Goal: Navigation & Orientation: Find specific page/section

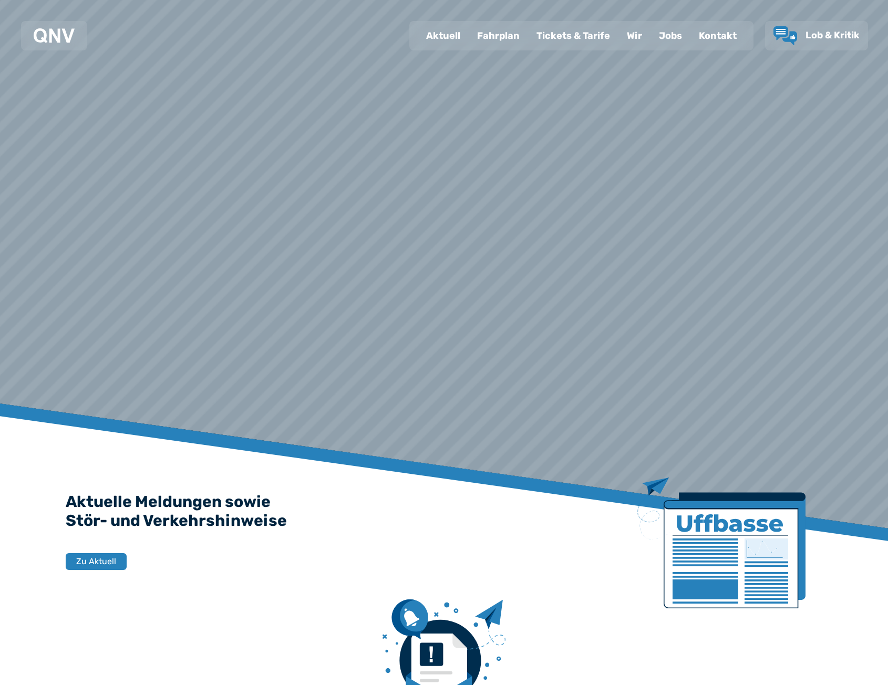
click at [441, 41] on div "Aktuell" at bounding box center [443, 35] width 51 height 27
select select "*"
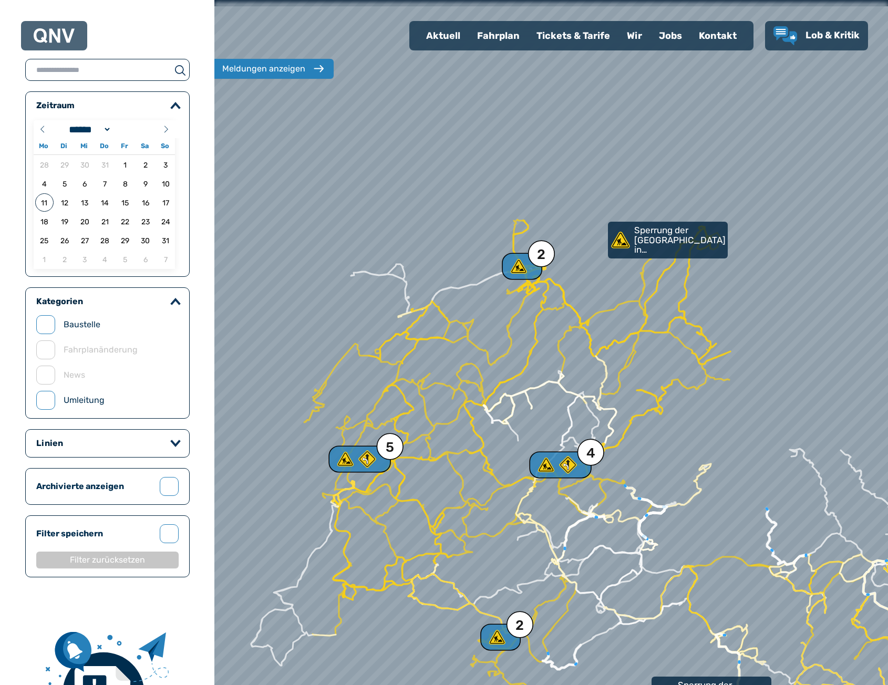
drag, startPoint x: 426, startPoint y: 267, endPoint x: 497, endPoint y: 304, distance: 80.3
click at [496, 304] on div at bounding box center [566, 350] width 808 height 822
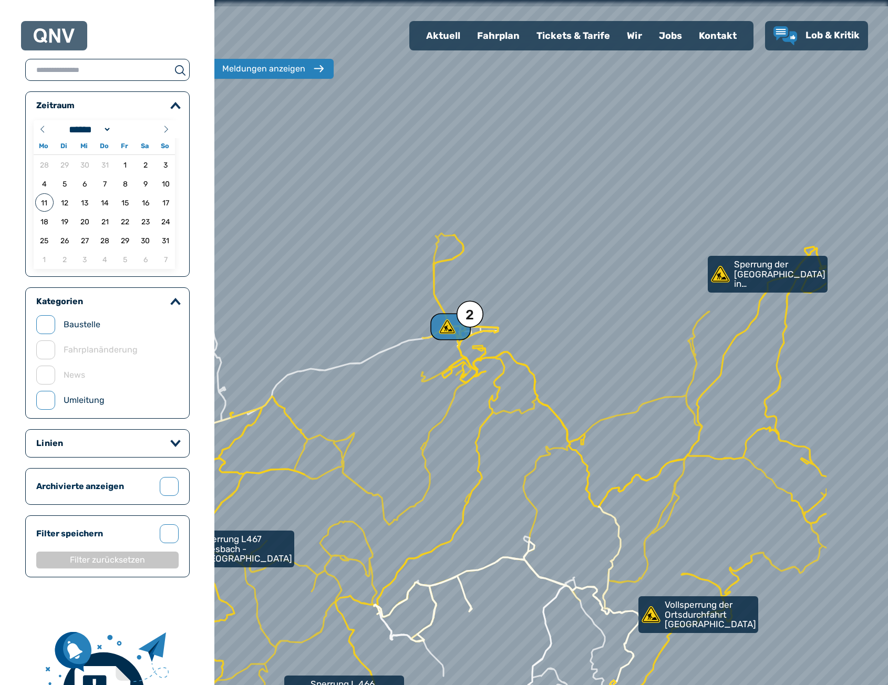
drag, startPoint x: 636, startPoint y: 310, endPoint x: 486, endPoint y: 233, distance: 168.7
click at [572, 326] on div at bounding box center [551, 343] width 808 height 822
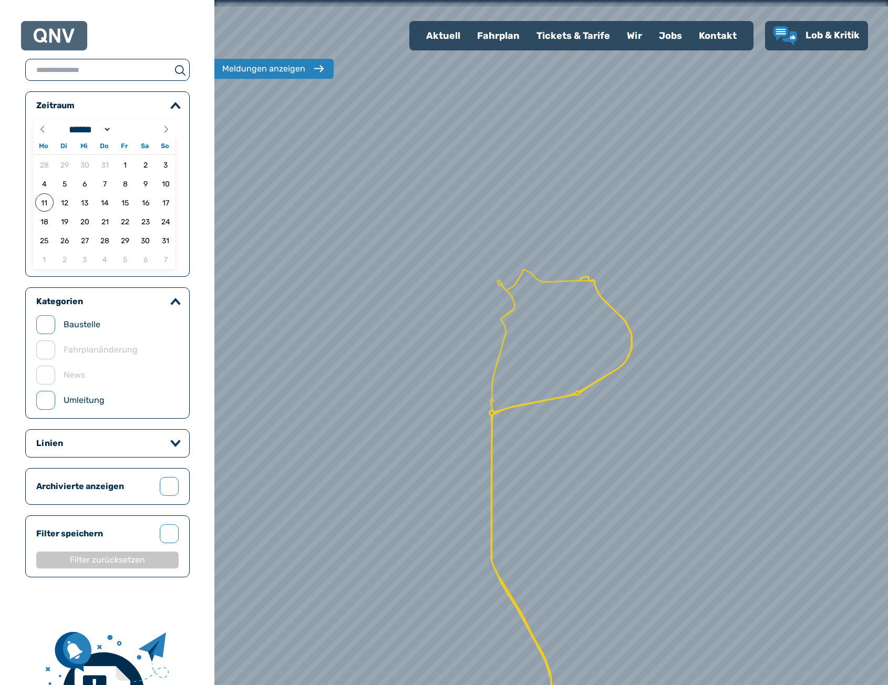
drag, startPoint x: 468, startPoint y: 236, endPoint x: 496, endPoint y: 285, distance: 56.2
click at [496, 284] on div at bounding box center [553, 344] width 808 height 822
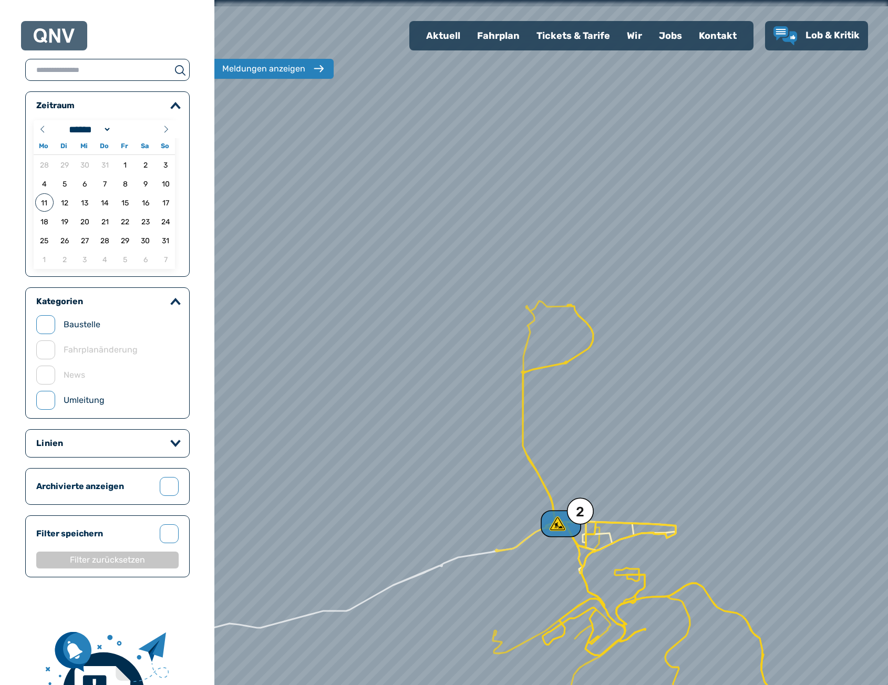
drag, startPoint x: 494, startPoint y: 318, endPoint x: 525, endPoint y: 323, distance: 31.4
click at [524, 323] on div at bounding box center [552, 343] width 808 height 822
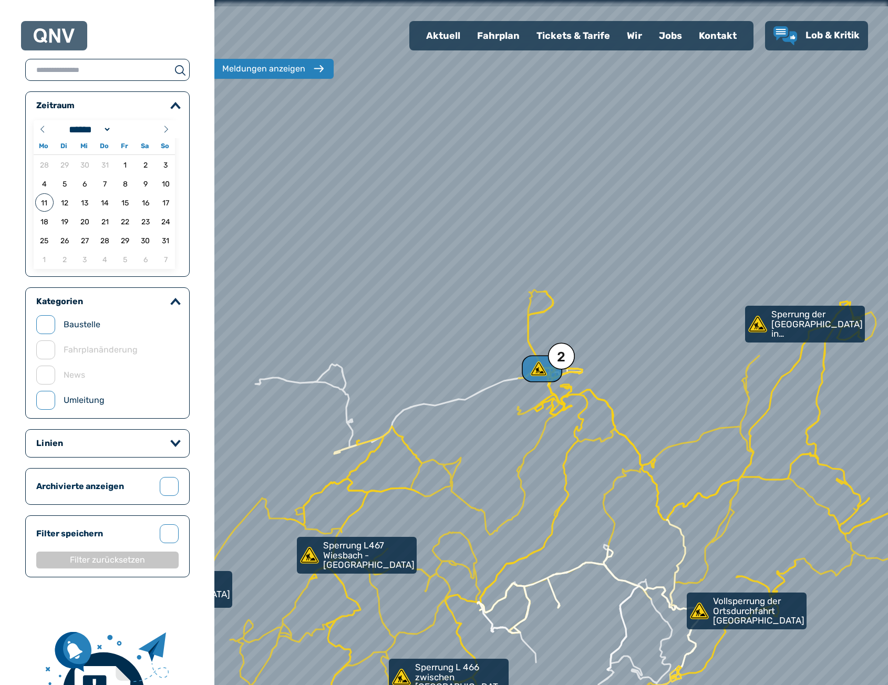
drag, startPoint x: 490, startPoint y: 344, endPoint x: 505, endPoint y: 313, distance: 34.5
click at [505, 314] on div at bounding box center [553, 341] width 808 height 822
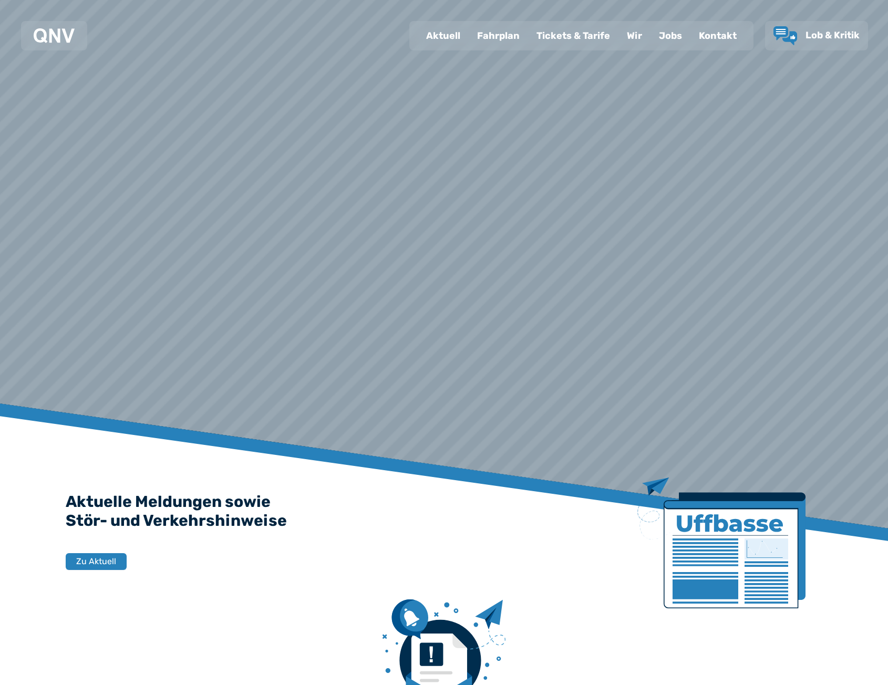
click at [522, 32] on div "Fahrplan" at bounding box center [498, 35] width 59 height 27
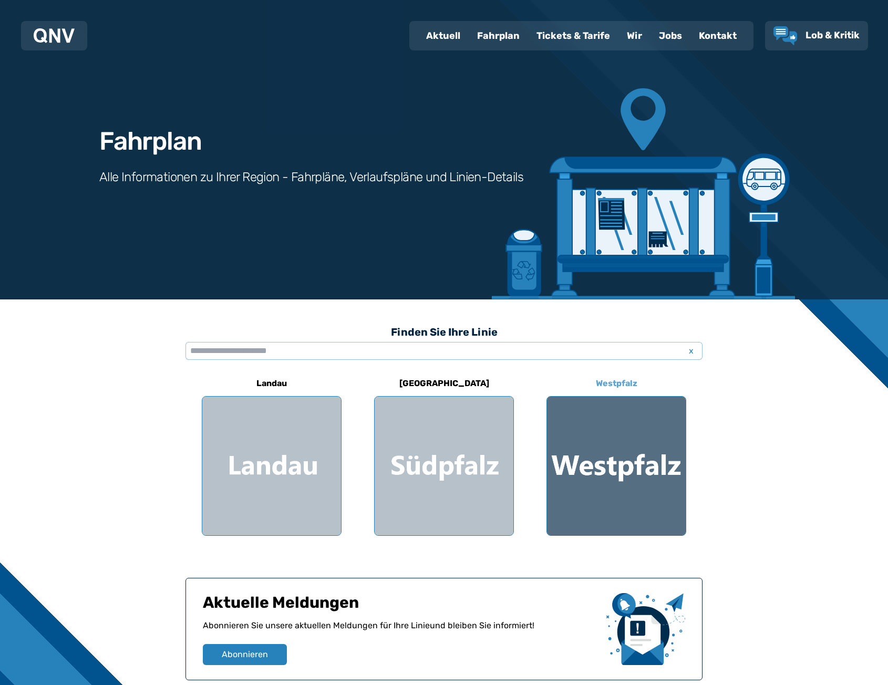
click at [602, 425] on div at bounding box center [616, 466] width 139 height 139
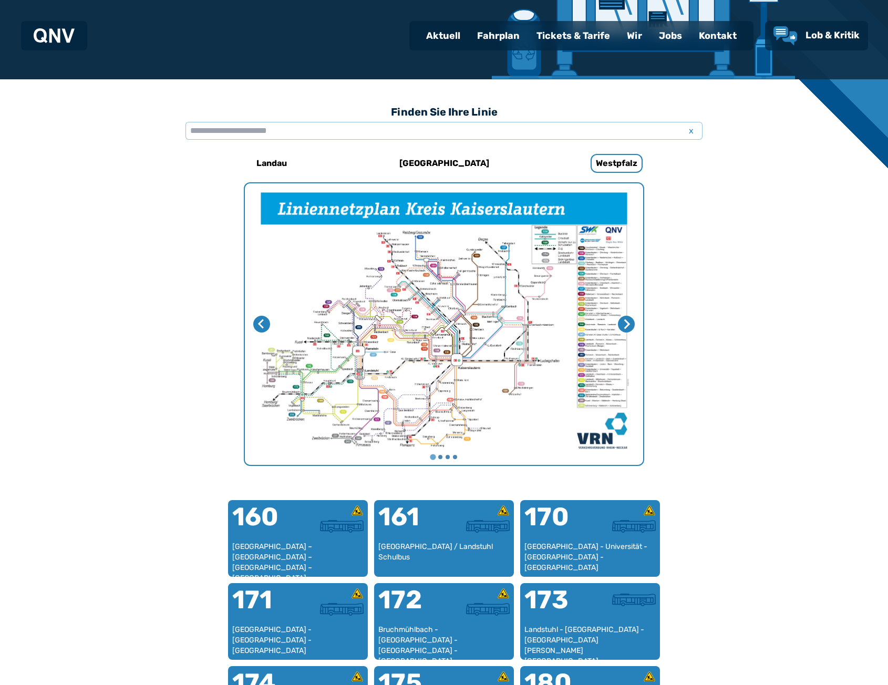
scroll to position [219, 0]
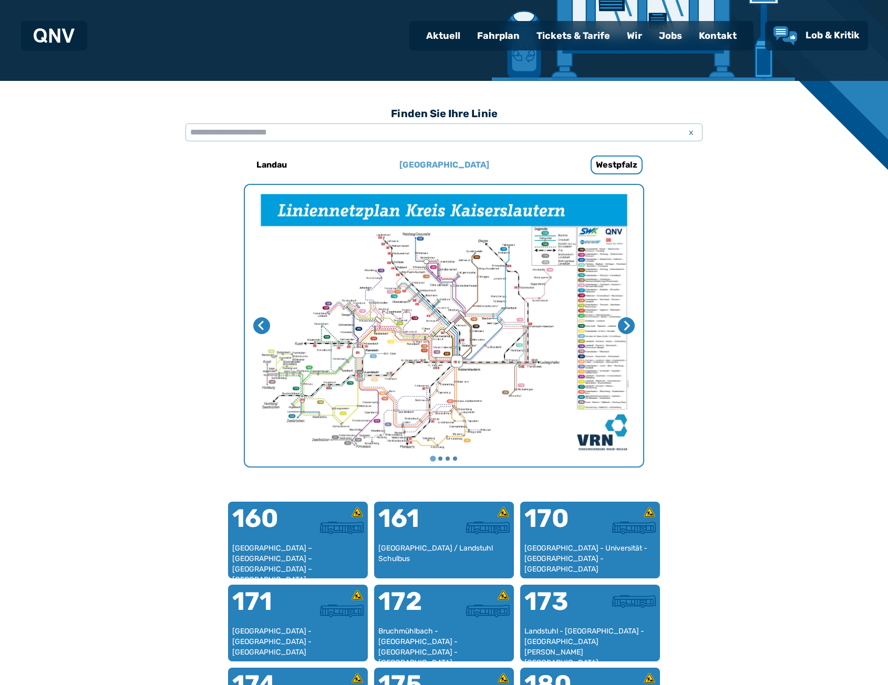
click at [466, 162] on h6 "[GEOGRAPHIC_DATA]" at bounding box center [444, 165] width 98 height 17
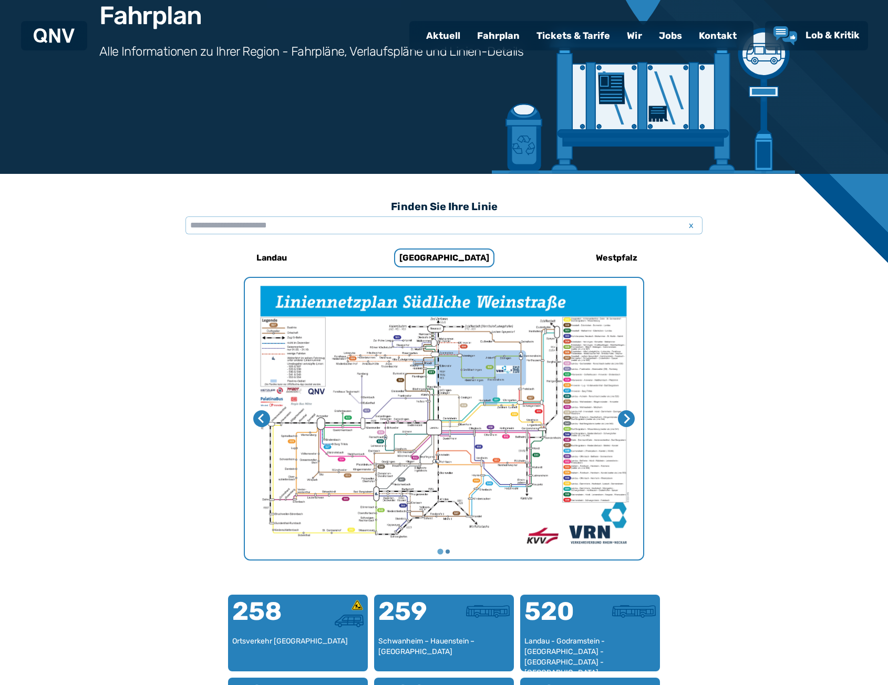
scroll to position [113, 0]
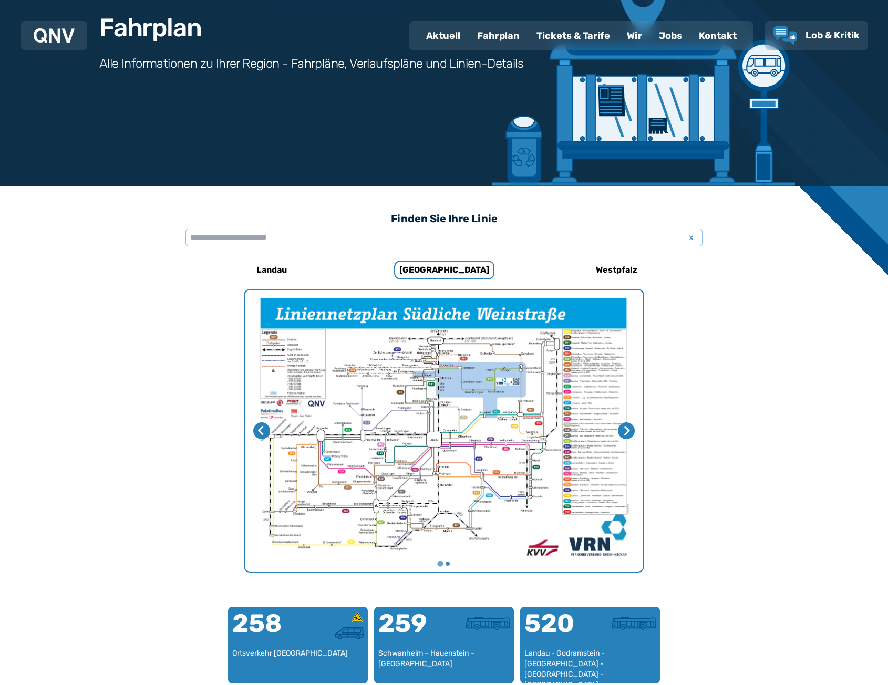
click at [578, 256] on div "Finden Sie Ihre Linie x" at bounding box center [443, 232] width 517 height 50
click at [604, 274] on h6 "Westpfalz" at bounding box center [616, 270] width 50 height 17
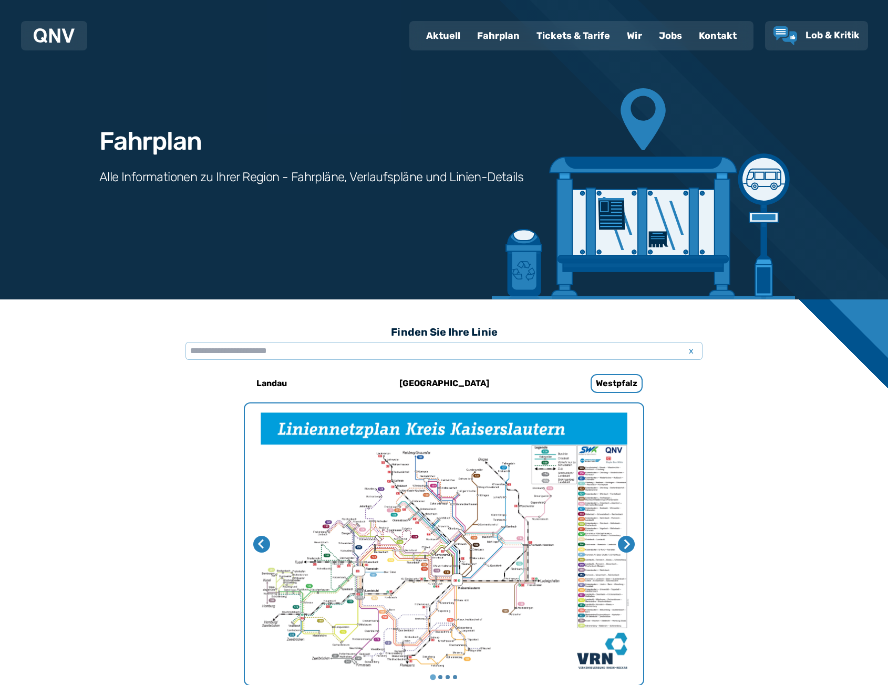
click at [430, 369] on div "Finden Sie Ihre Linie x" at bounding box center [443, 345] width 517 height 50
click at [430, 378] on h6 "[GEOGRAPHIC_DATA]" at bounding box center [444, 383] width 98 height 17
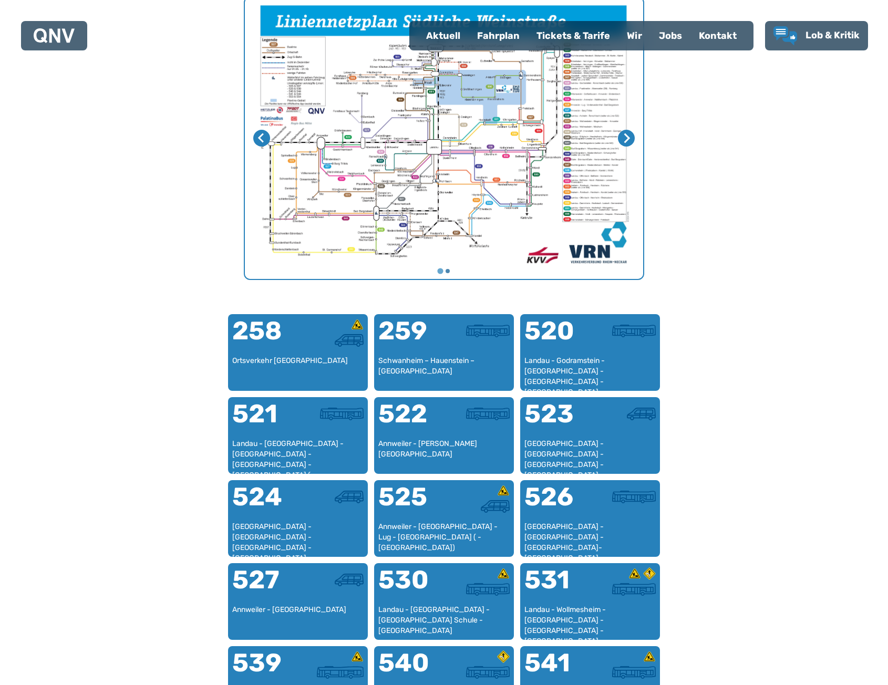
scroll to position [586, 0]
